Goal: Transaction & Acquisition: Book appointment/travel/reservation

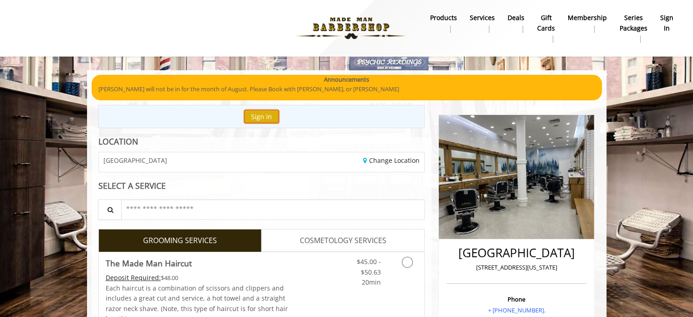
click at [268, 116] on button "Sign In" at bounding box center [261, 116] width 35 height 13
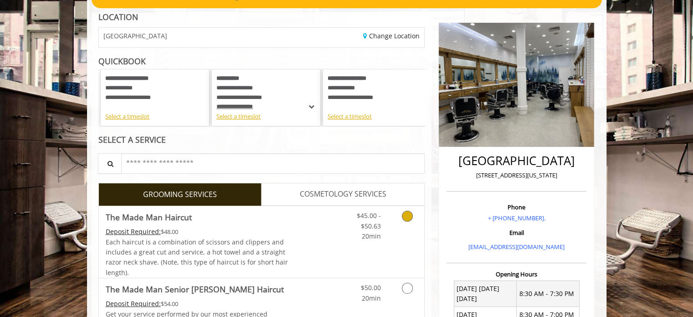
scroll to position [91, 0]
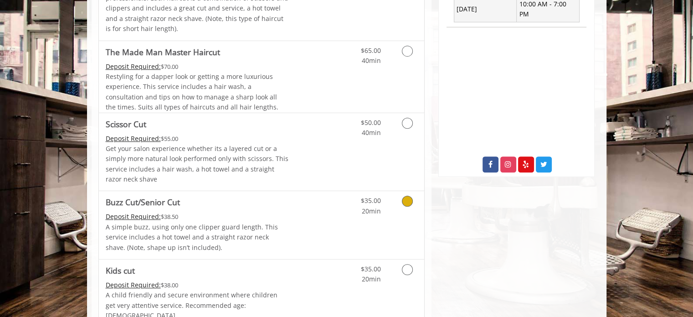
click at [408, 205] on icon "Grooming services" at bounding box center [407, 200] width 11 height 11
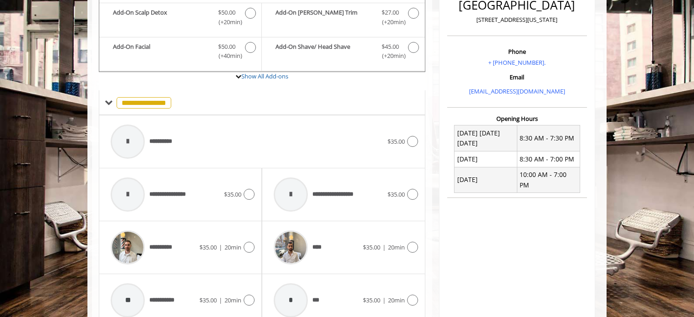
scroll to position [235, 0]
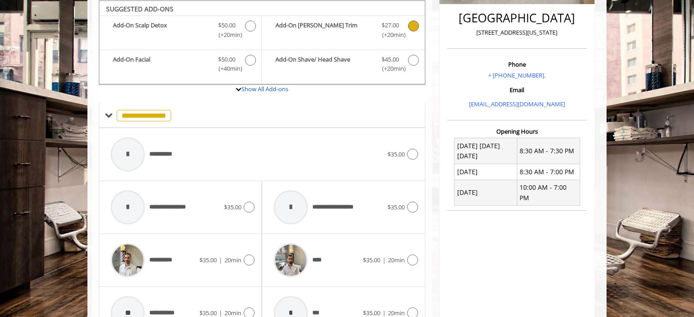
click at [412, 25] on icon "Buzz Cut/Senior Cut Add-onS" at bounding box center [413, 25] width 11 height 11
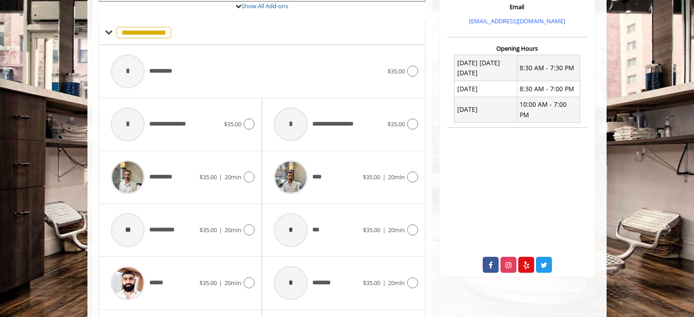
scroll to position [371, 0]
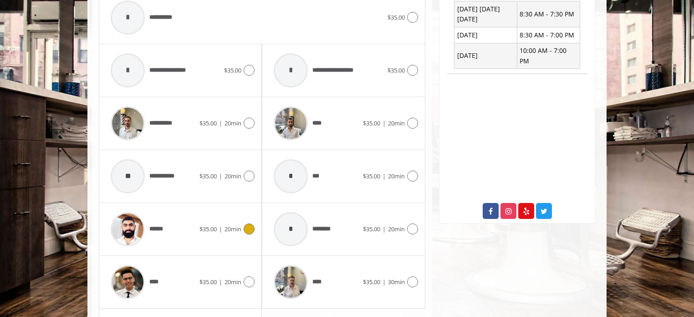
click at [185, 230] on div "******" at bounding box center [152, 228] width 93 height 43
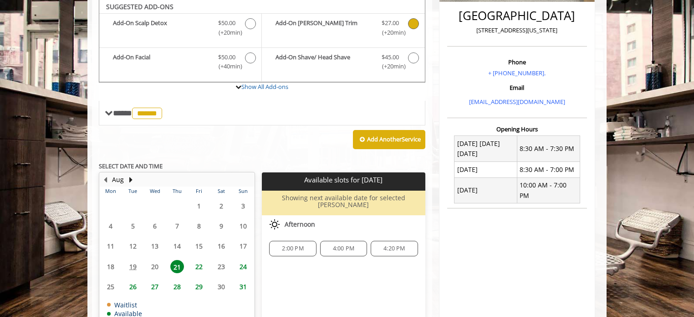
scroll to position [235, 0]
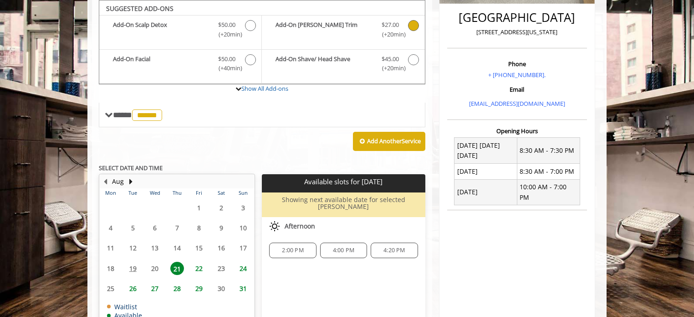
click at [198, 283] on span "29" at bounding box center [199, 287] width 14 height 13
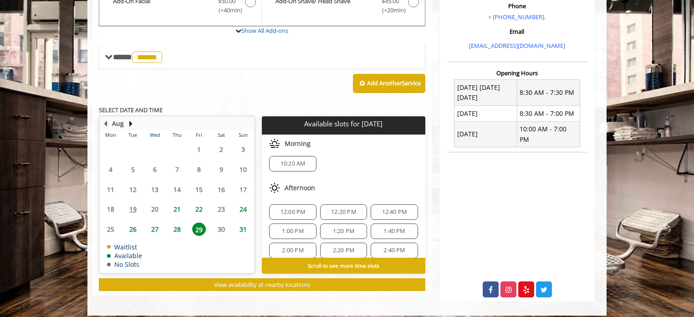
scroll to position [11, 0]
click at [292, 241] on span "2:00 PM" at bounding box center [292, 243] width 21 height 7
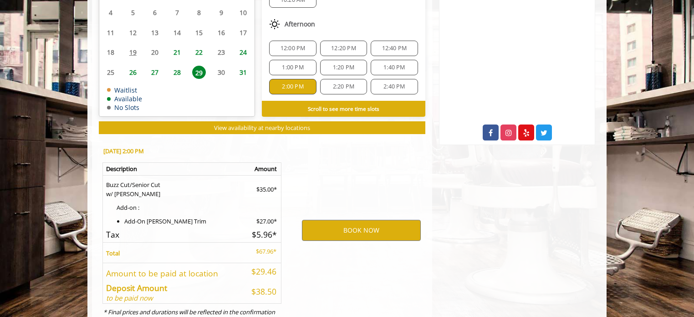
scroll to position [484, 0]
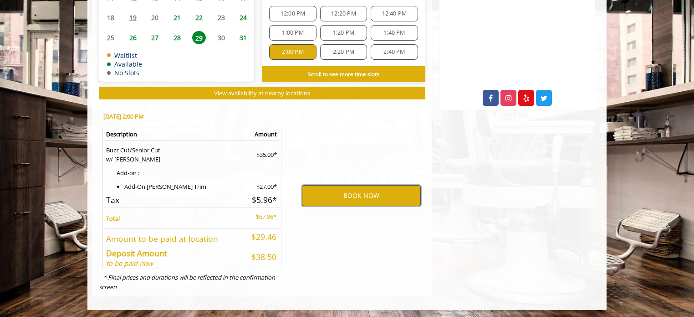
click at [341, 194] on button "BOOK NOW" at bounding box center [361, 195] width 119 height 21
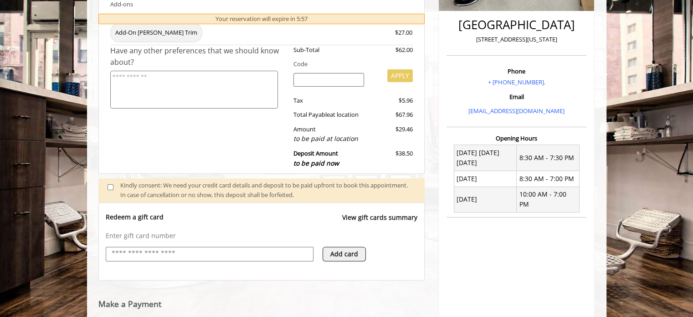
scroll to position [283, 0]
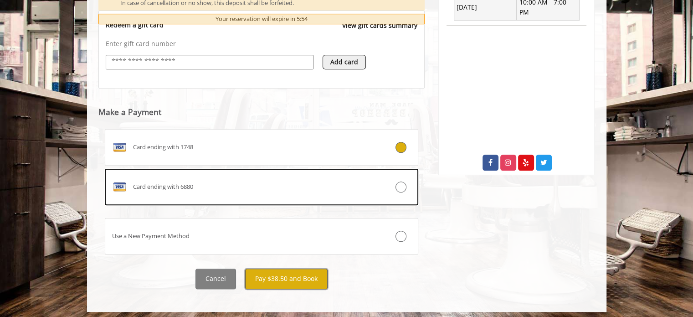
click at [293, 277] on button "Pay $38.50 and Book" at bounding box center [286, 278] width 82 height 20
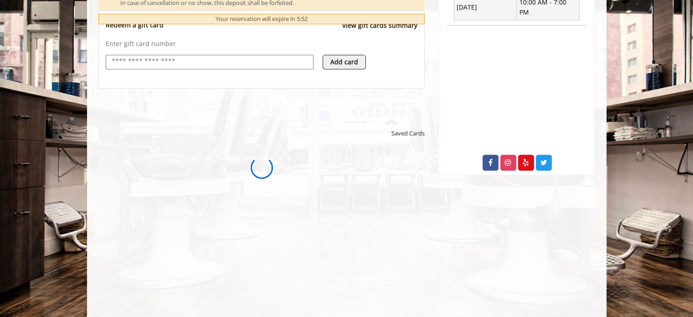
scroll to position [0, 0]
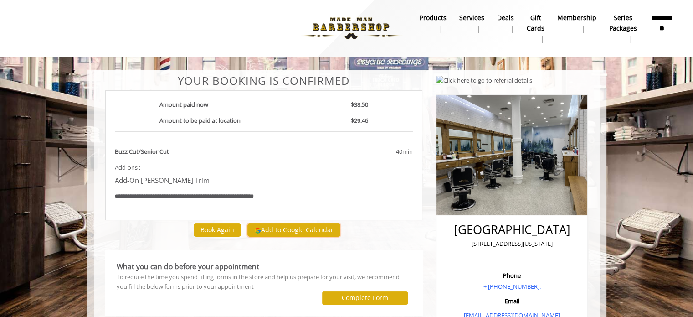
click at [310, 226] on button "Add to Google Calendar" at bounding box center [293, 230] width 93 height 14
